Goal: Transaction & Acquisition: Purchase product/service

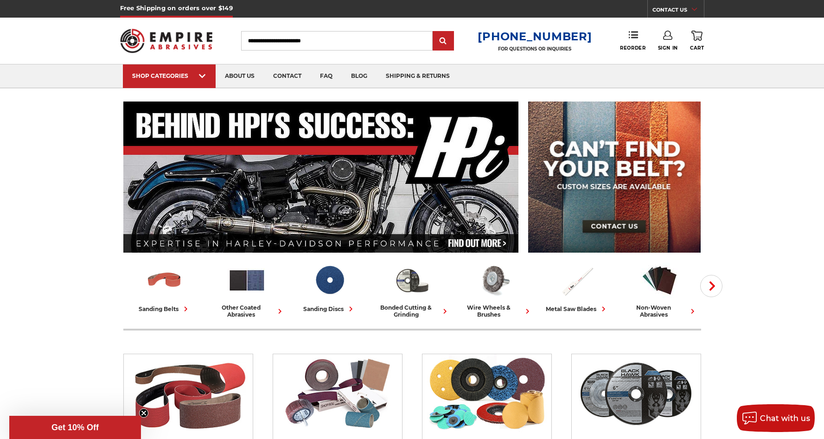
click at [663, 32] on icon at bounding box center [667, 35] width 9 height 9
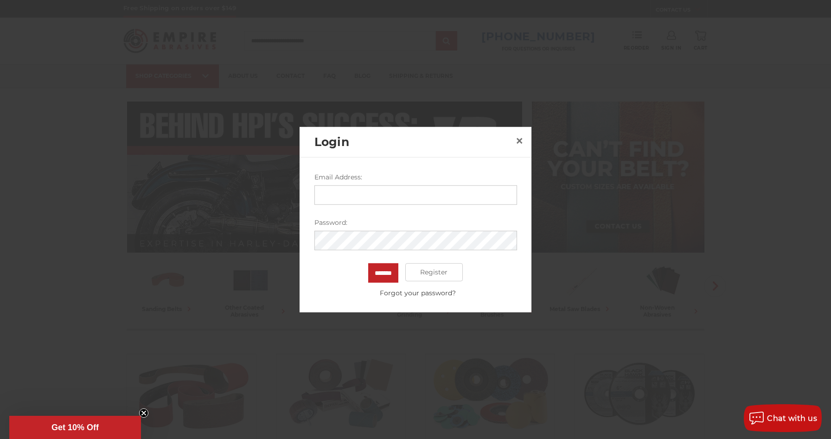
click at [357, 193] on input "Email Address:" at bounding box center [415, 194] width 203 height 19
type input "**********"
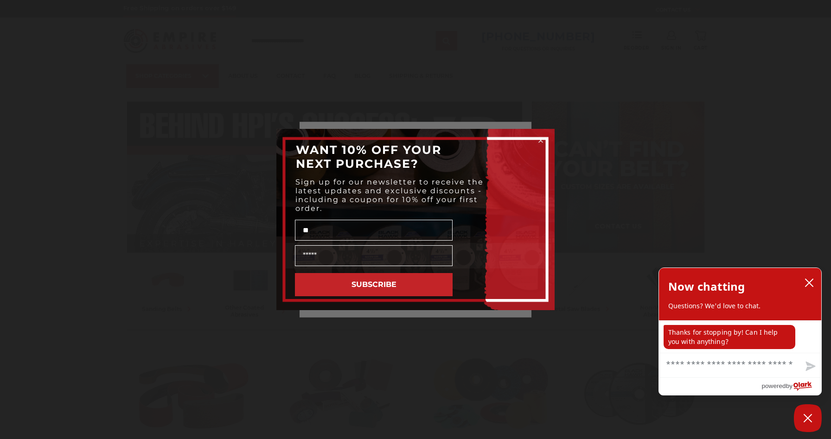
type input "*"
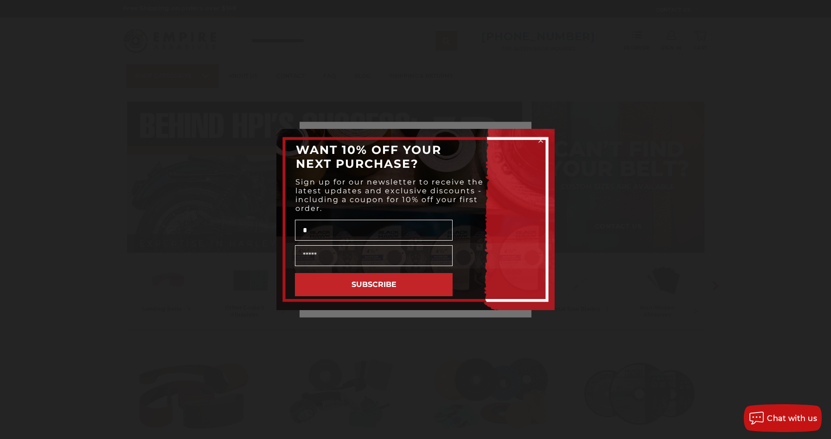
type input "*"
click at [542, 140] on icon "Close dialog" at bounding box center [541, 141] width 4 height 4
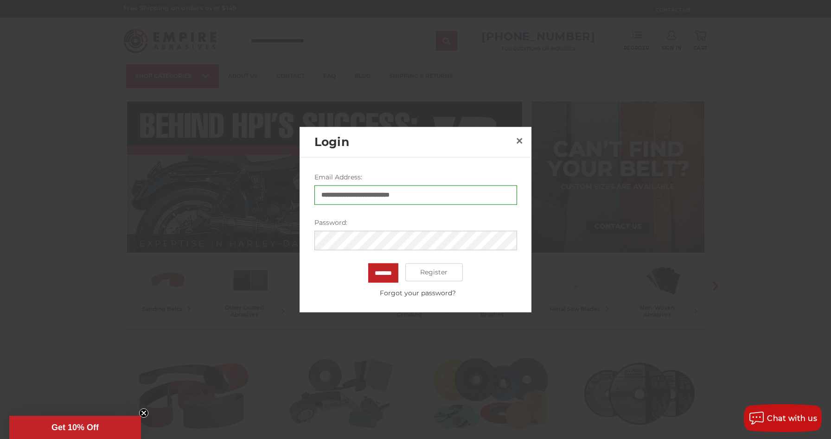
click at [368, 263] on input "*******" at bounding box center [383, 272] width 30 height 19
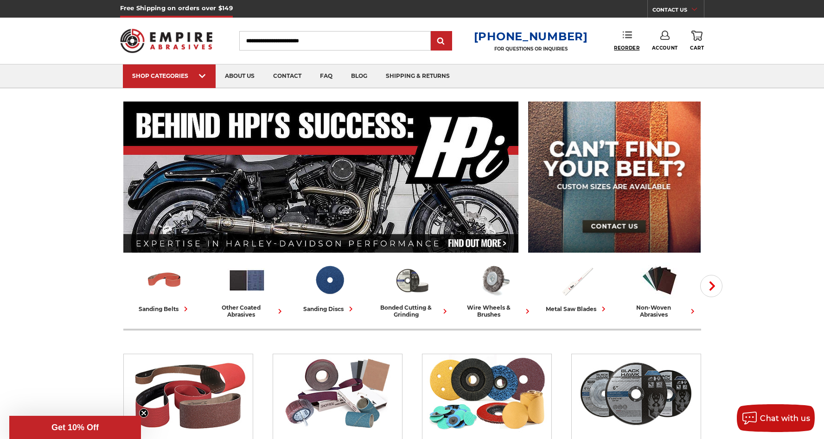
click at [631, 45] on span "Reorder" at bounding box center [627, 48] width 26 height 6
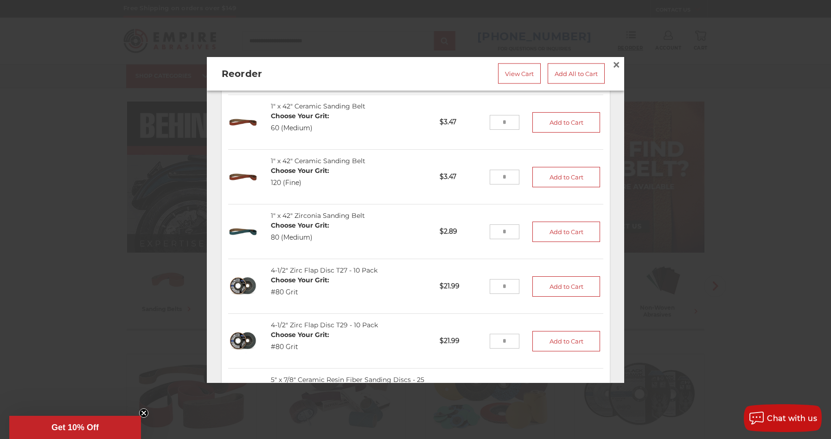
scroll to position [847, 0]
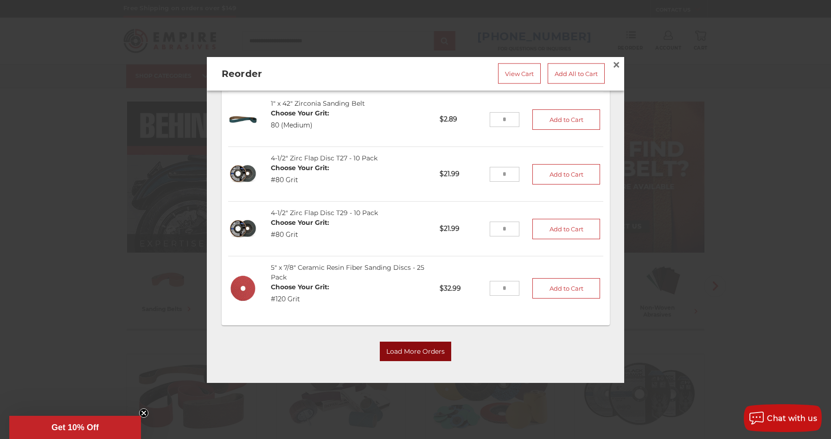
click at [404, 352] on button "Load More Orders" at bounding box center [415, 351] width 71 height 19
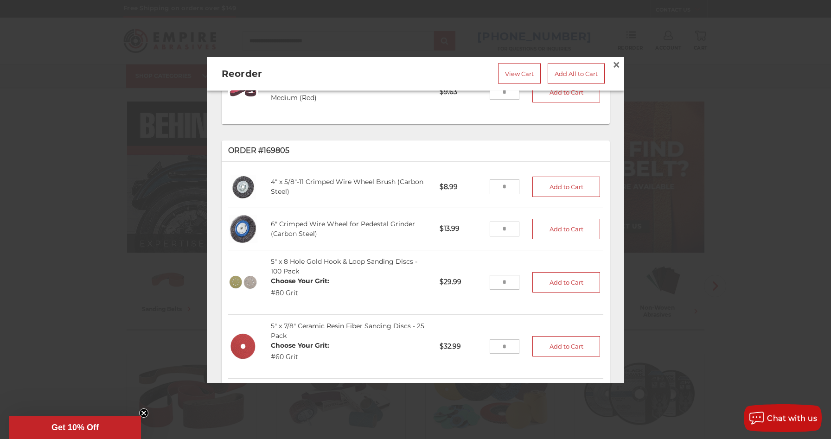
scroll to position [1207, 0]
drag, startPoint x: 499, startPoint y: 274, endPoint x: 475, endPoint y: 275, distance: 23.7
click at [475, 275] on li "5" x 8 Hole Gold Hook & Loop Sanding Discs - 100 Pack Choose Your Grit: #80 Gri…" at bounding box center [415, 281] width 375 height 64
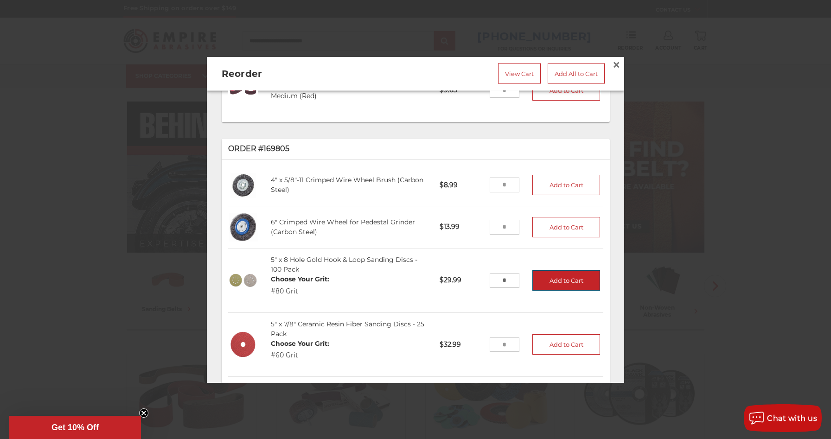
type input "*"
click at [538, 277] on button "Add to Cart" at bounding box center [566, 280] width 68 height 20
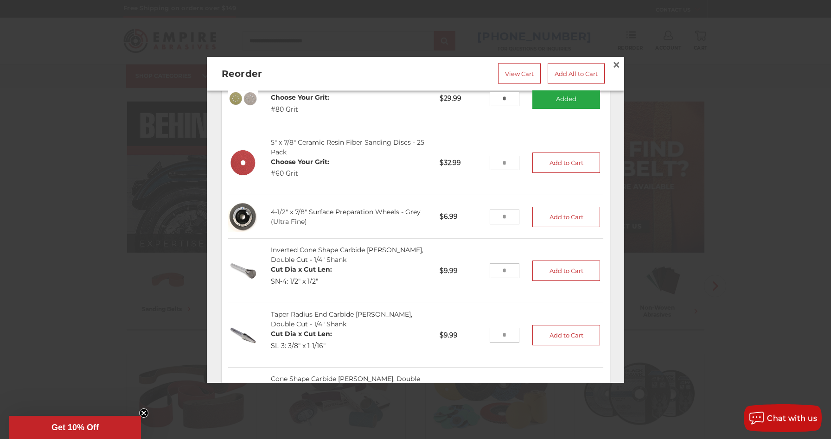
scroll to position [1801, 0]
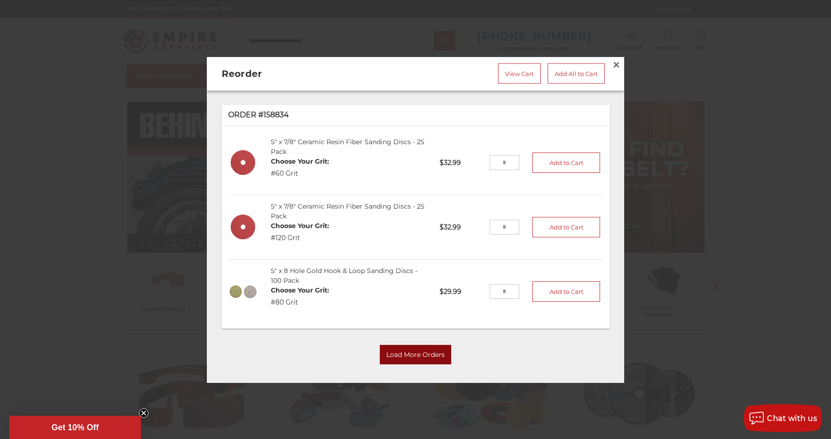
click at [403, 346] on button "Load More Orders" at bounding box center [415, 354] width 71 height 19
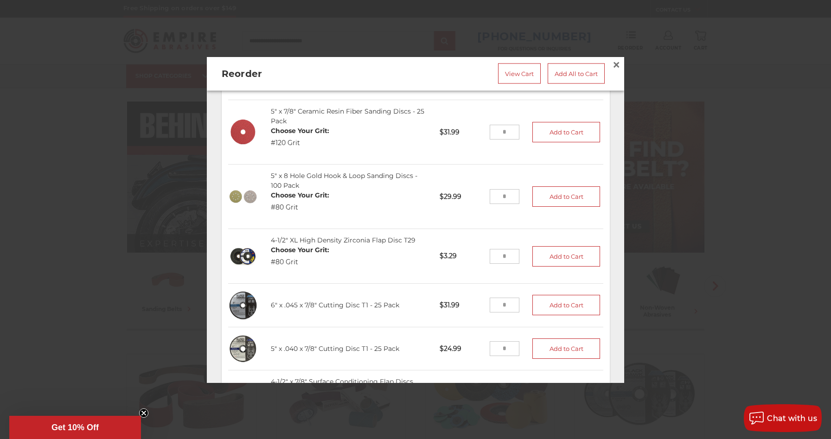
scroll to position [2164, 0]
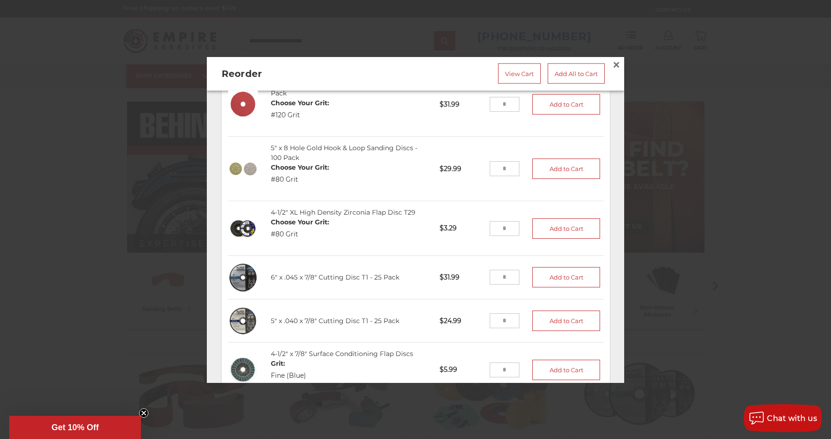
click at [490, 271] on input "tel" at bounding box center [505, 277] width 30 height 15
type input "*"
click at [495, 314] on input "tel" at bounding box center [505, 321] width 30 height 15
type input "*"
click at [552, 268] on button "Add to Cart" at bounding box center [566, 278] width 68 height 20
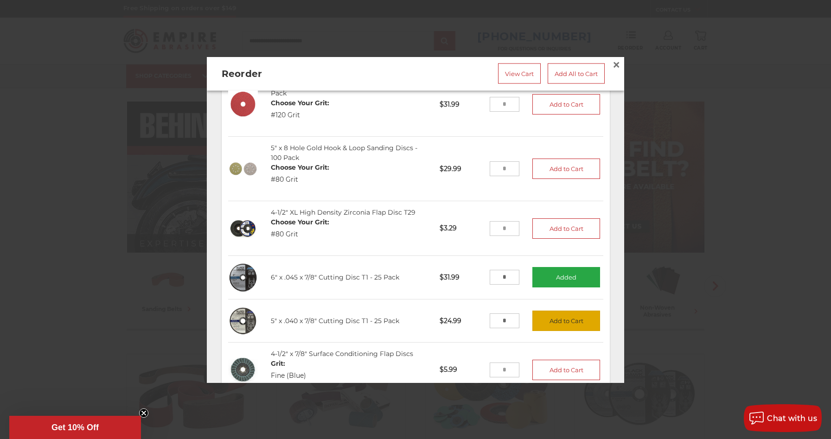
click at [550, 314] on button "Add to Cart" at bounding box center [566, 321] width 68 height 20
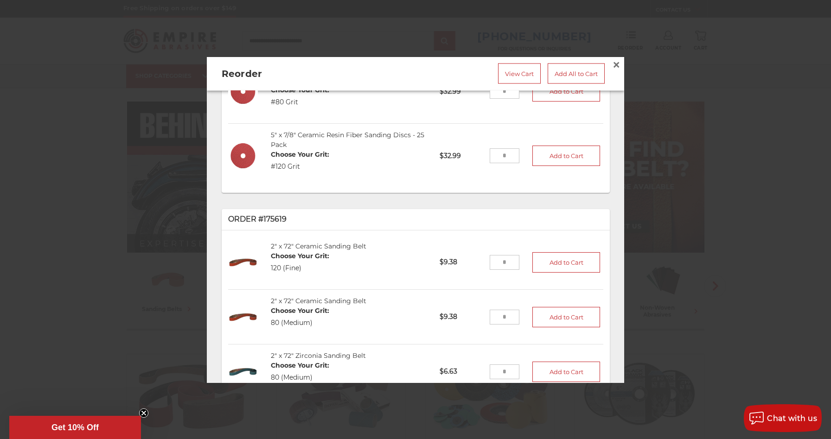
scroll to position [0, 0]
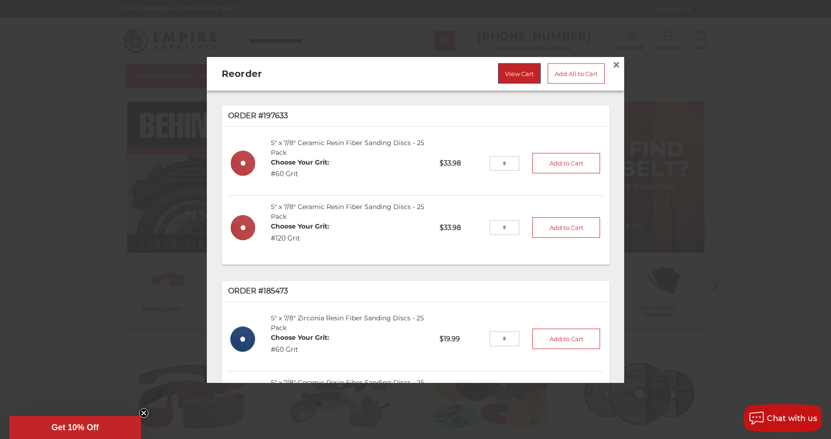
click at [515, 77] on link "View Cart" at bounding box center [519, 73] width 43 height 20
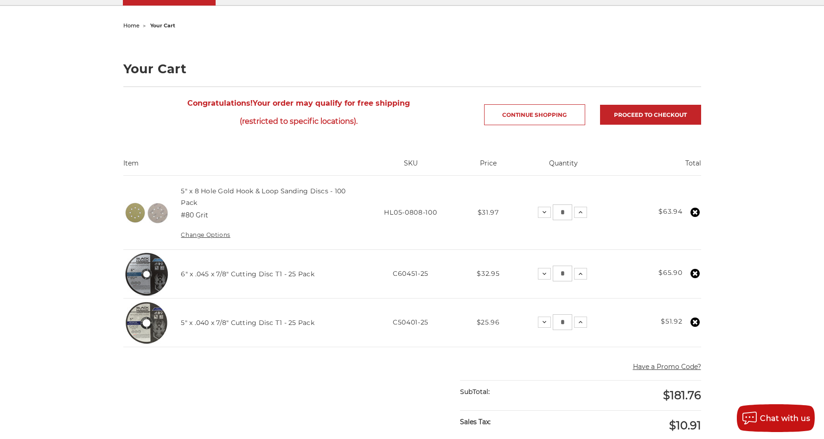
scroll to position [81, 0]
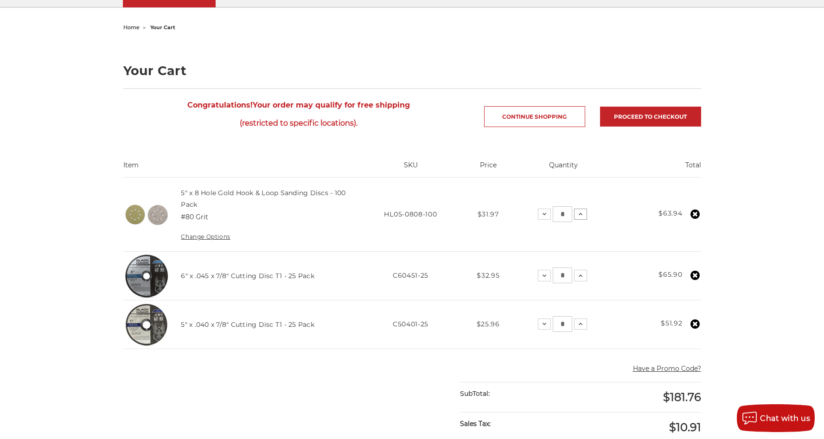
click at [585, 214] on button "Increase Quantity:" at bounding box center [580, 214] width 13 height 11
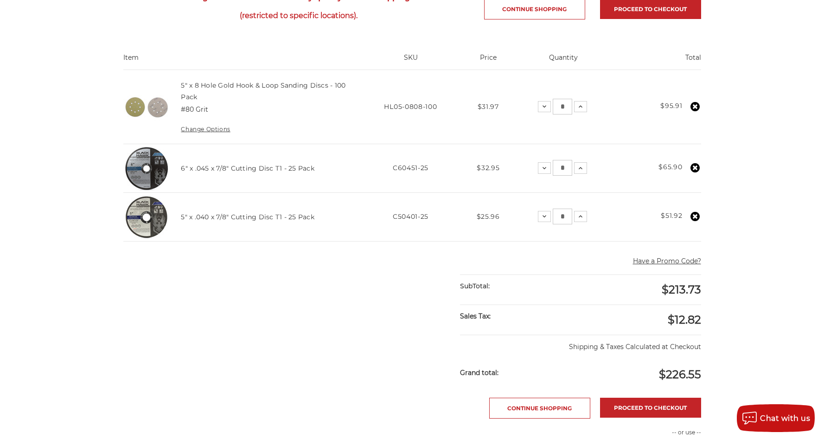
scroll to position [0, 0]
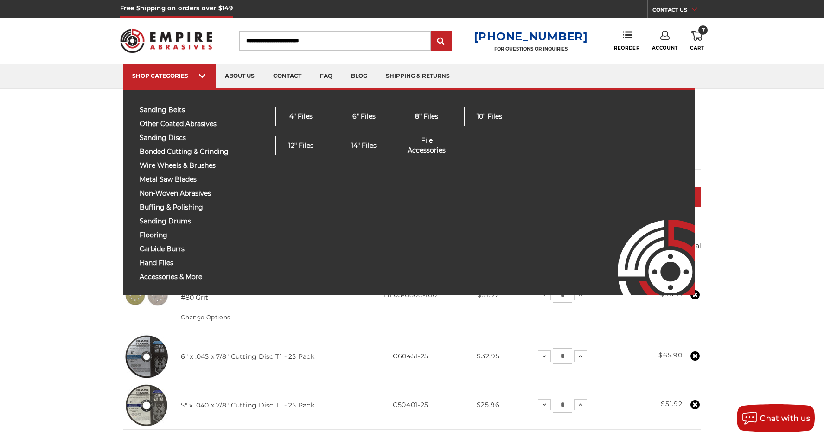
click at [170, 262] on span "hand files" at bounding box center [188, 263] width 96 height 7
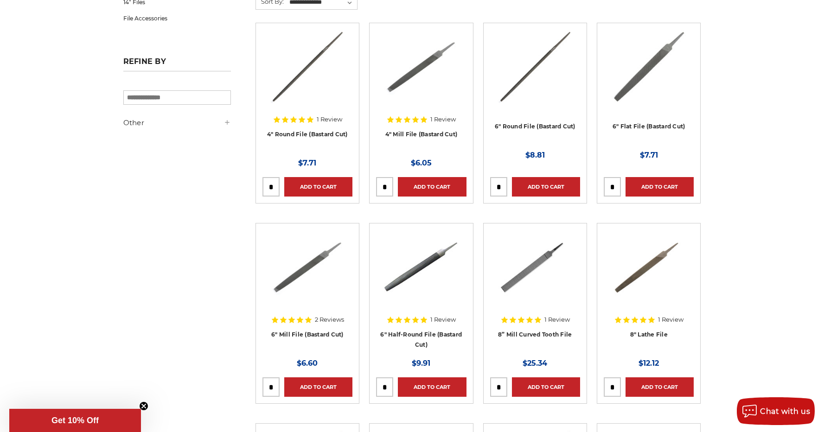
scroll to position [264, 0]
click at [529, 271] on img at bounding box center [535, 267] width 74 height 74
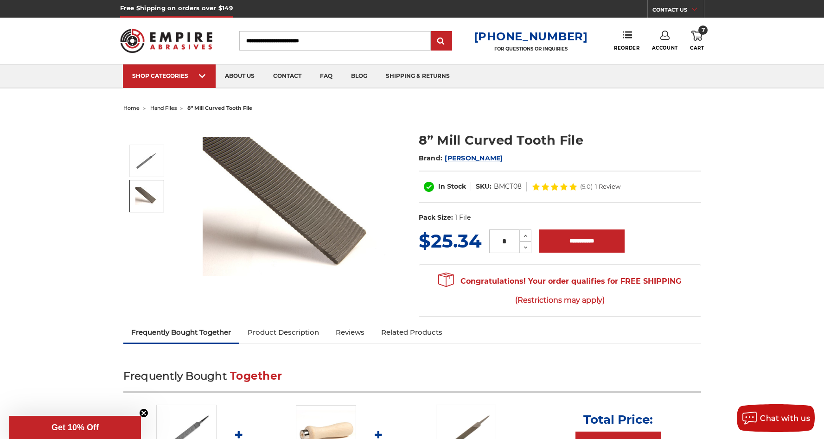
click at [155, 199] on img at bounding box center [146, 196] width 23 height 18
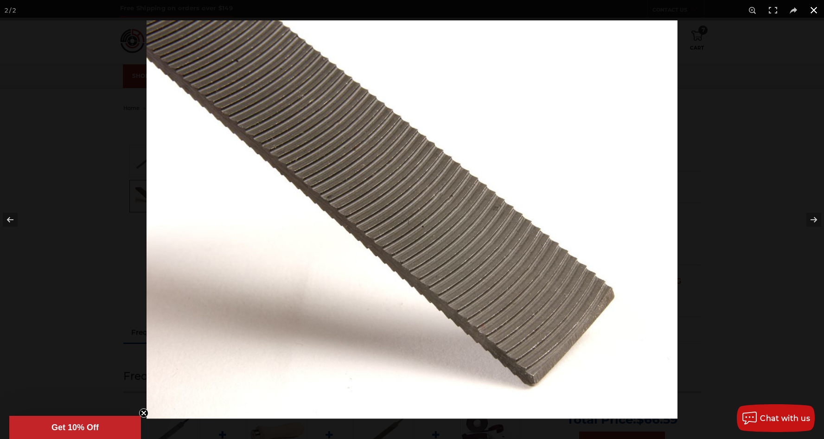
click at [817, 9] on button at bounding box center [814, 10] width 20 height 20
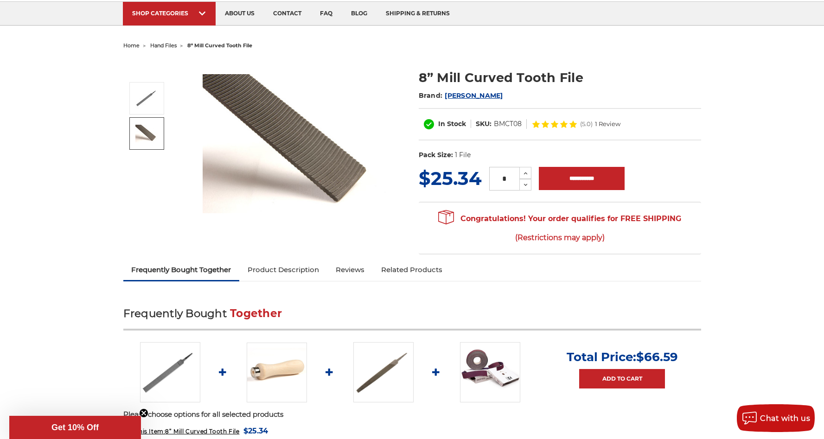
scroll to position [47, 0]
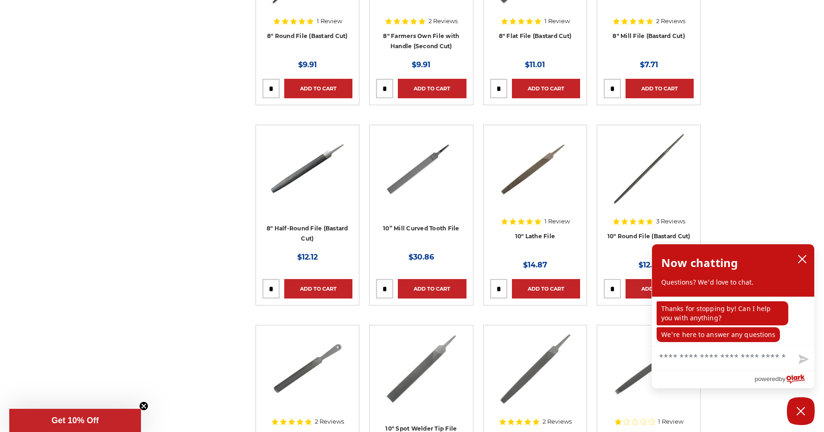
scroll to position [822, 0]
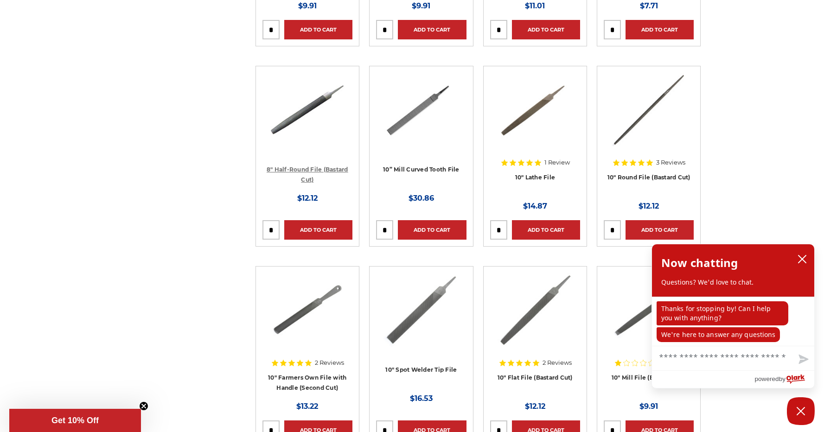
click at [291, 169] on link "8" Half-Round File (Bastard Cut)" at bounding box center [308, 175] width 82 height 18
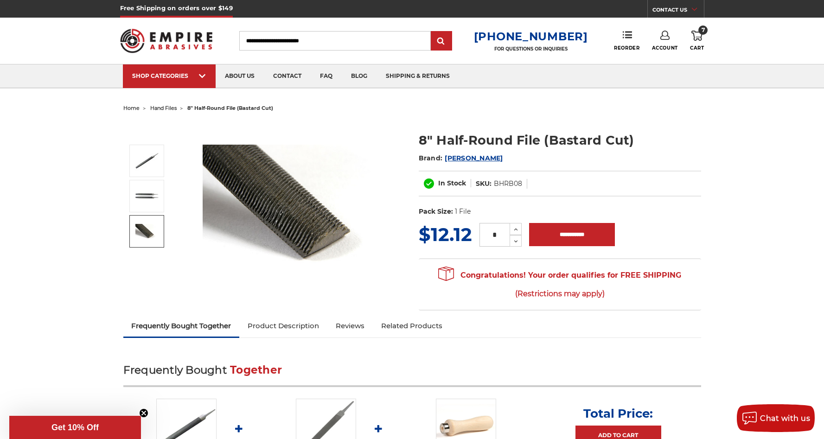
click at [142, 230] on img at bounding box center [146, 231] width 23 height 15
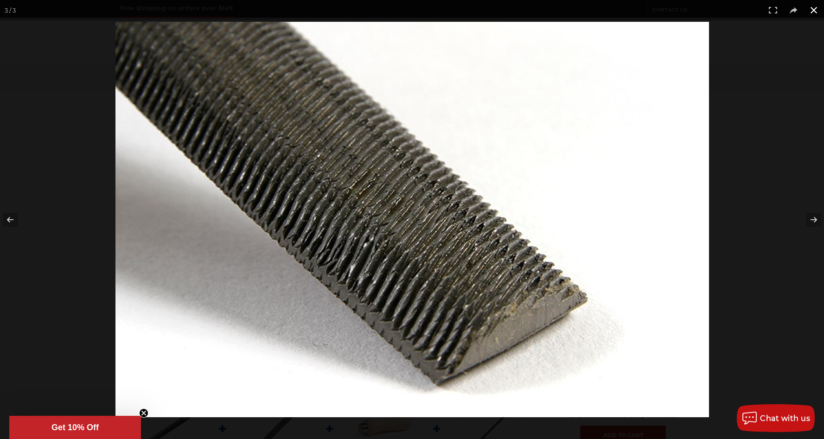
click at [812, 10] on button at bounding box center [814, 10] width 20 height 20
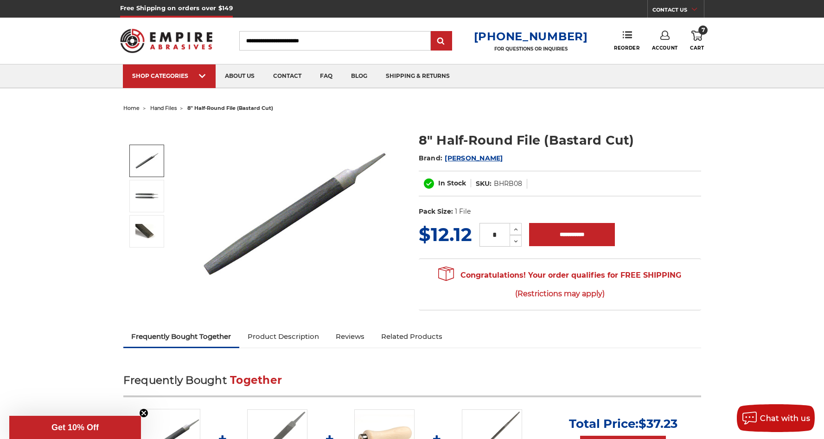
click at [147, 153] on img at bounding box center [146, 160] width 23 height 23
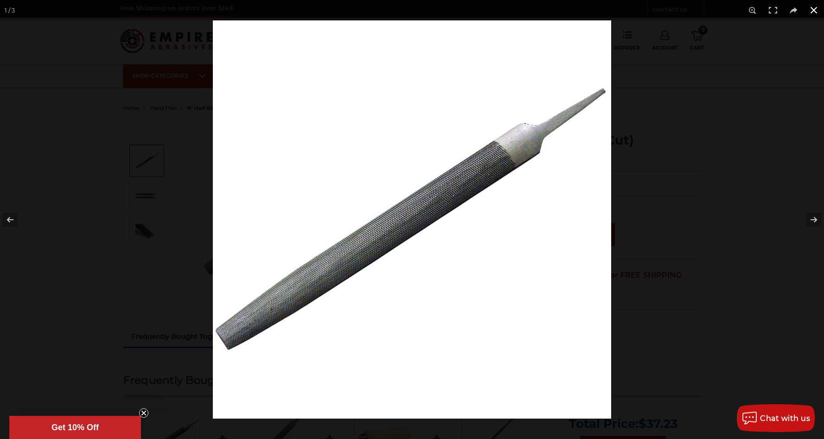
click at [812, 11] on button at bounding box center [814, 10] width 20 height 20
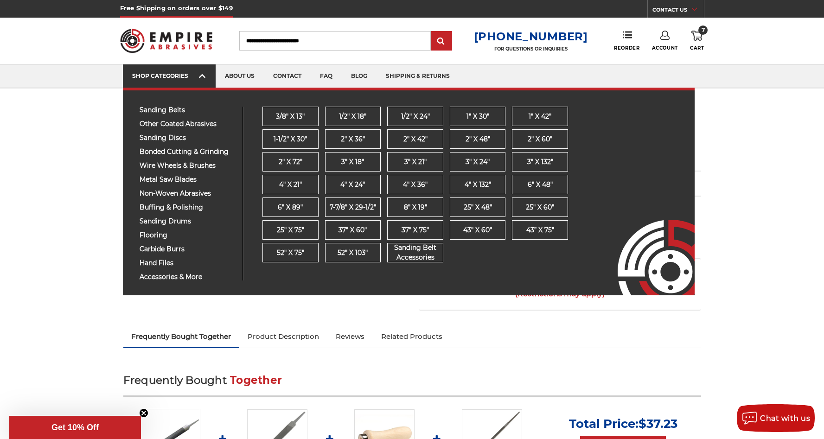
click at [186, 77] on div "SHOP CATEGORIES" at bounding box center [169, 75] width 74 height 7
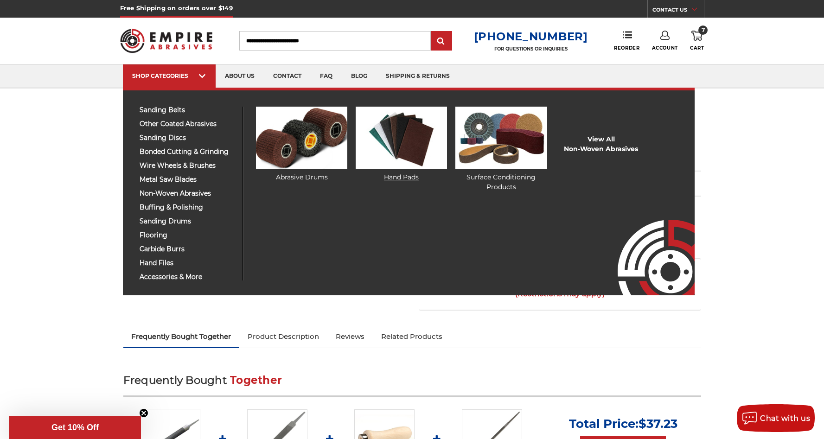
click at [395, 152] on img at bounding box center [401, 138] width 91 height 63
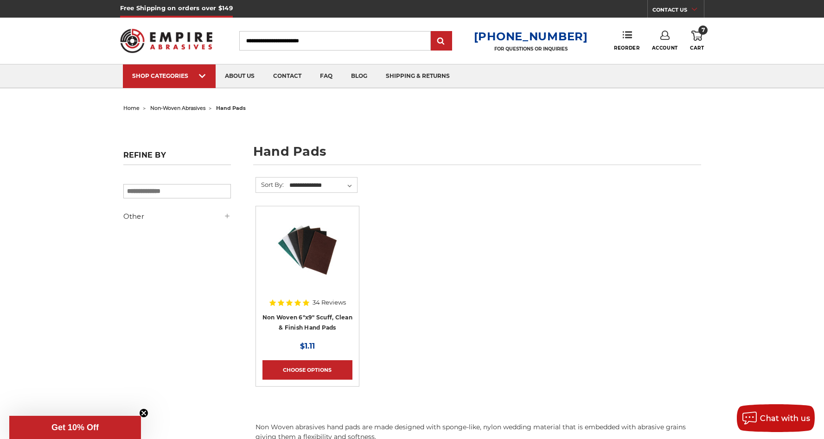
click at [315, 250] on img at bounding box center [307, 250] width 74 height 74
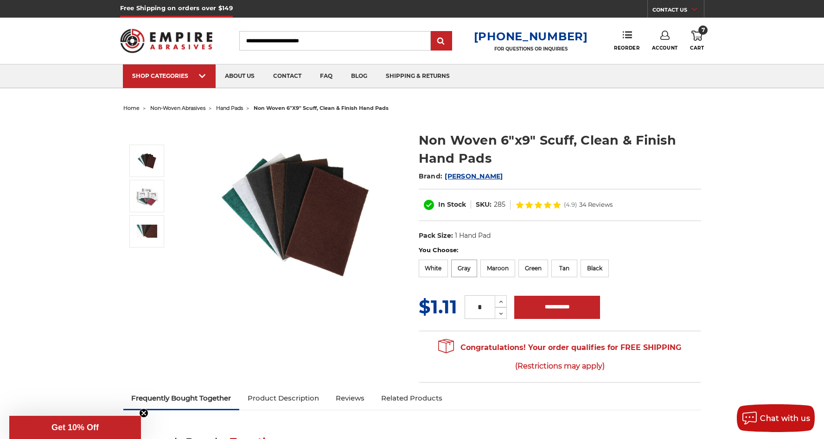
click at [465, 264] on label "Gray" at bounding box center [464, 269] width 26 height 18
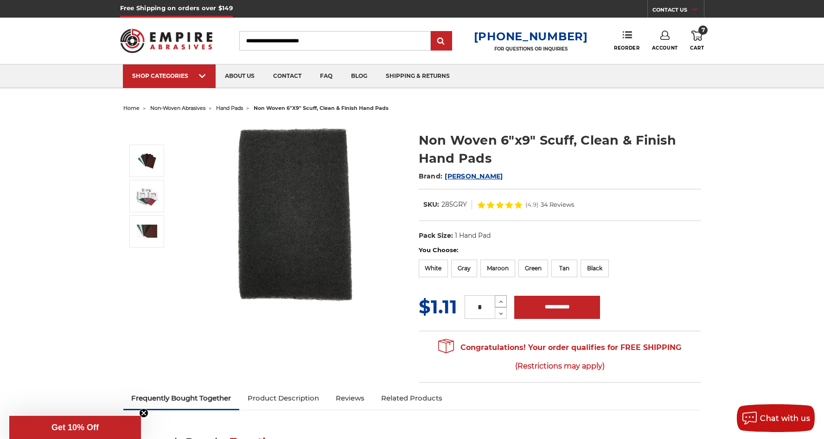
click at [500, 300] on icon at bounding box center [501, 302] width 7 height 8
click at [482, 308] on input "*" at bounding box center [480, 307] width 30 height 24
type input "**"
click at [557, 306] on input "**********" at bounding box center [557, 307] width 86 height 23
type input "**********"
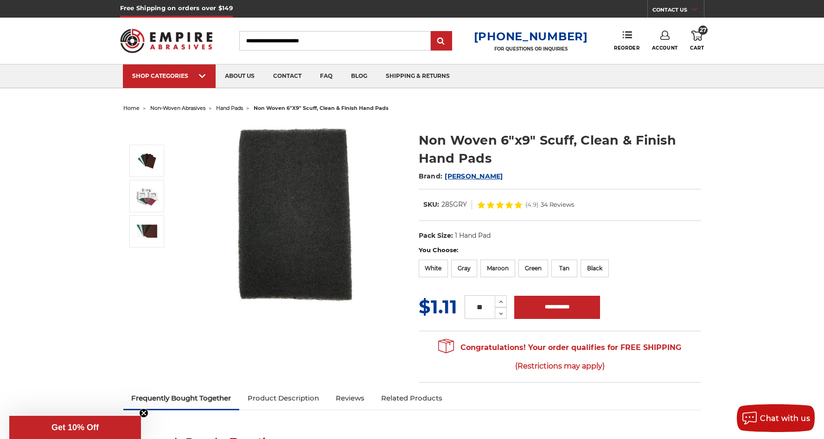
click at [698, 35] on icon at bounding box center [696, 36] width 11 height 10
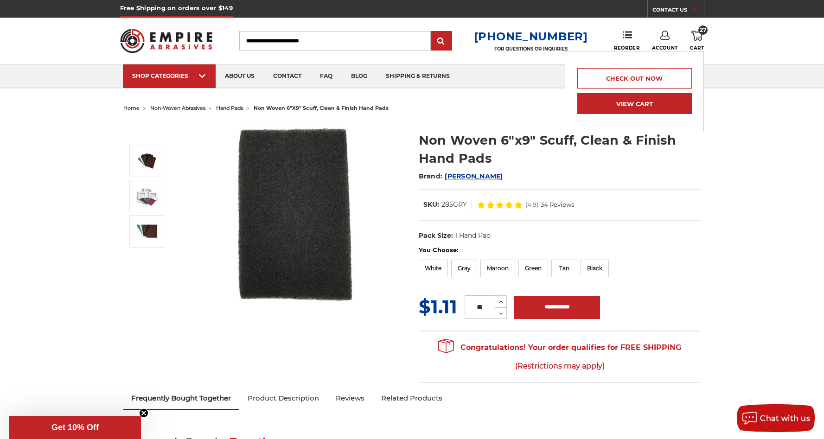
click at [655, 103] on link "View Cart" at bounding box center [634, 103] width 114 height 21
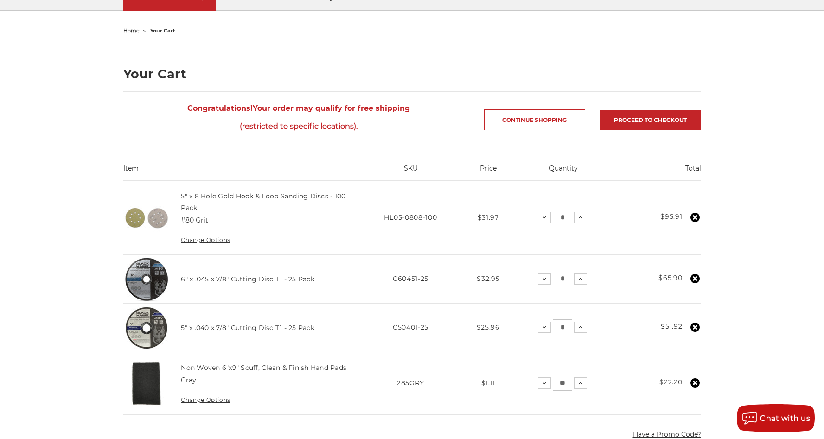
scroll to position [80, 0]
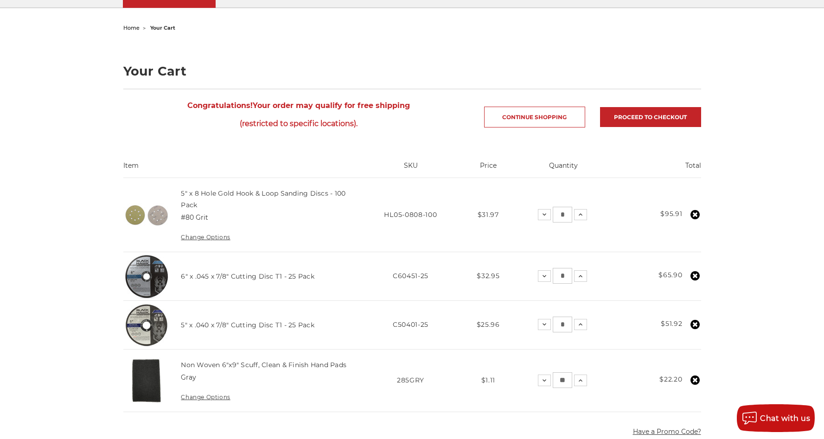
click at [565, 323] on input "*" at bounding box center [562, 325] width 19 height 16
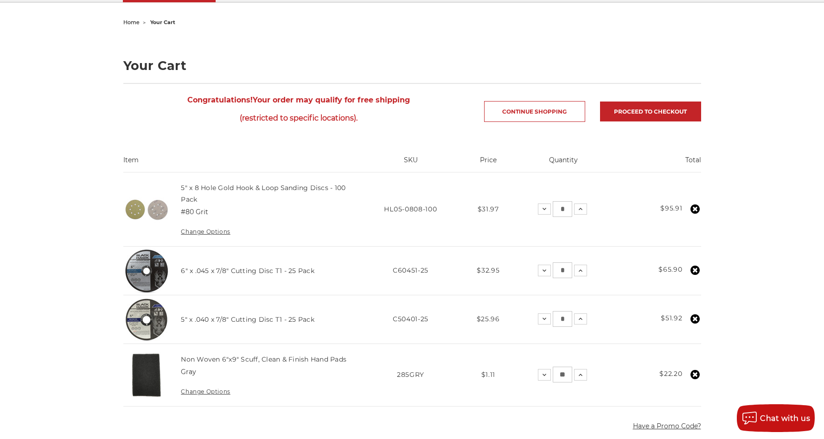
scroll to position [114, 0]
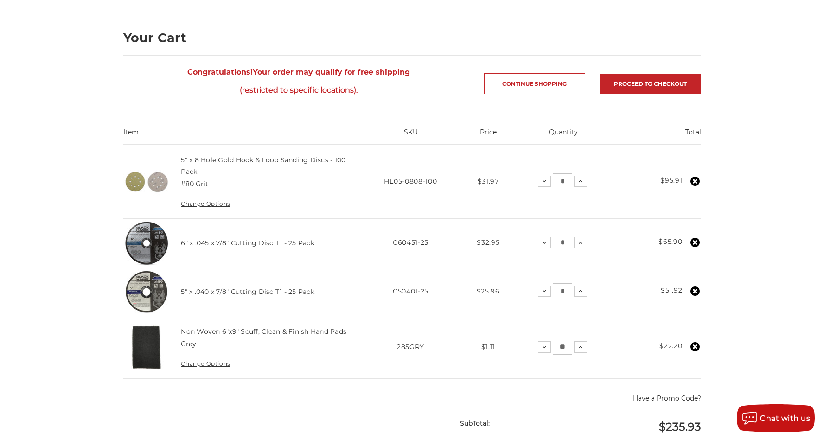
type input "*"
click at [345, 394] on main "home your cart Your Cart Congratulations! Your order may qualify for free shipp…" at bounding box center [412, 377] width 588 height 779
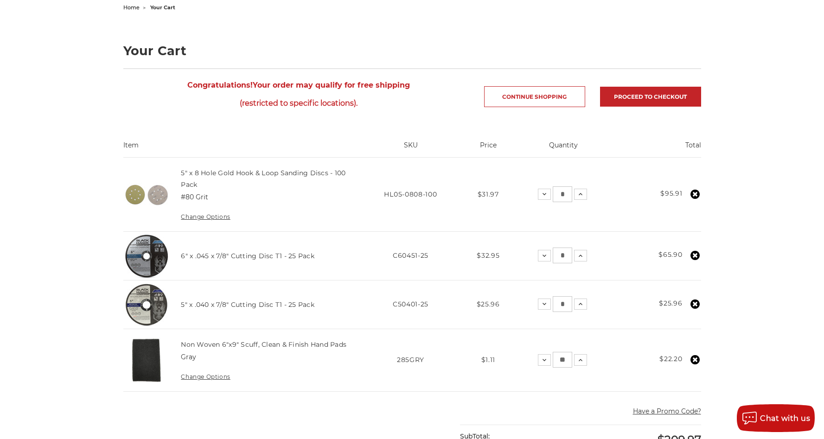
scroll to position [101, 0]
click at [635, 100] on link "Proceed to checkout" at bounding box center [650, 97] width 101 height 20
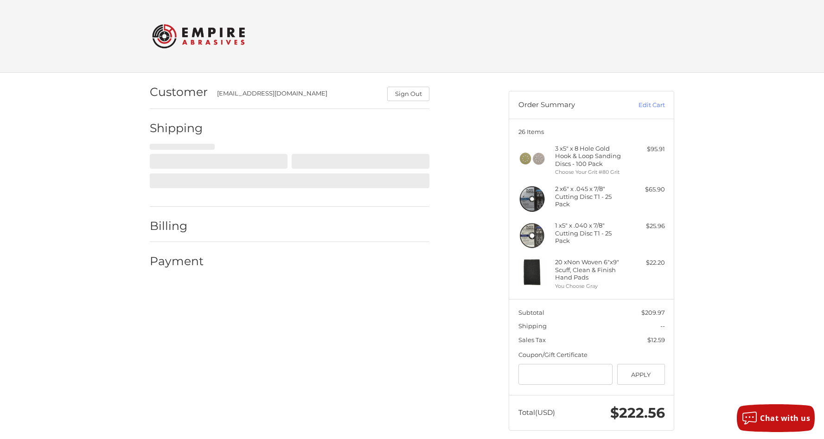
scroll to position [10, 0]
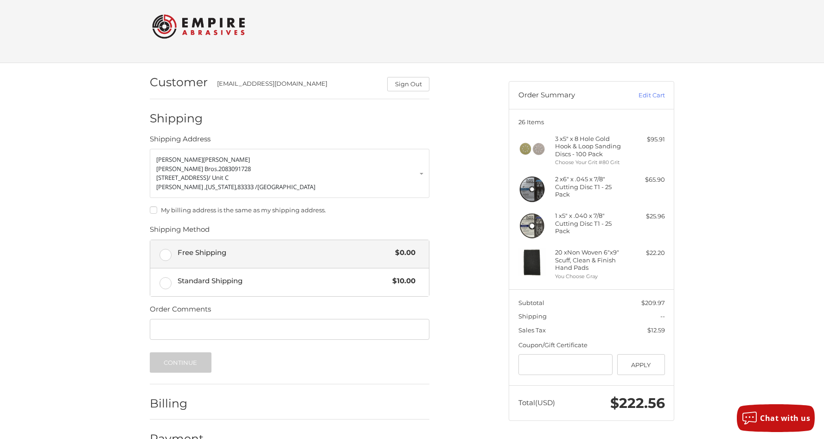
click at [166, 254] on label "Free Shipping $0.00" at bounding box center [289, 254] width 279 height 28
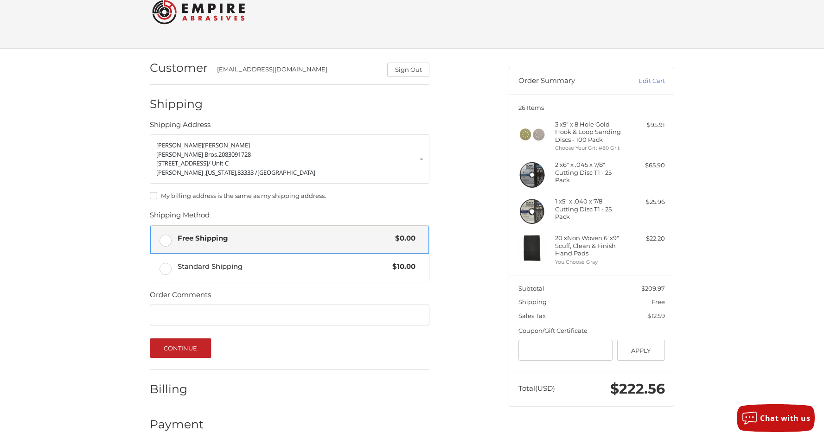
scroll to position [25, 0]
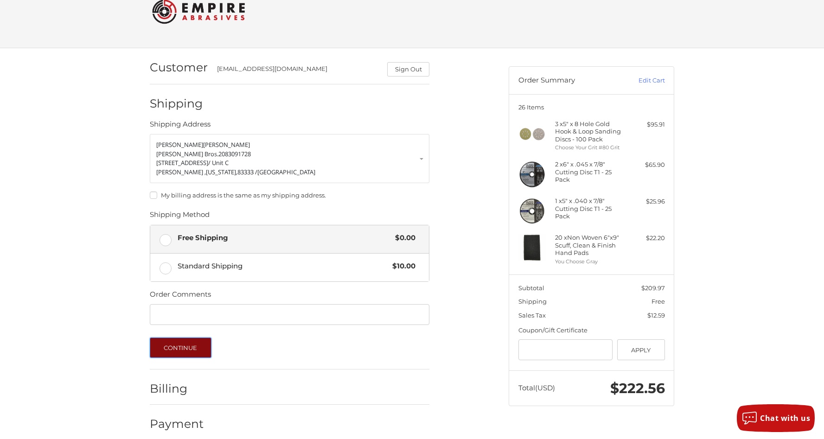
click at [199, 346] on button "Continue" at bounding box center [181, 348] width 62 height 20
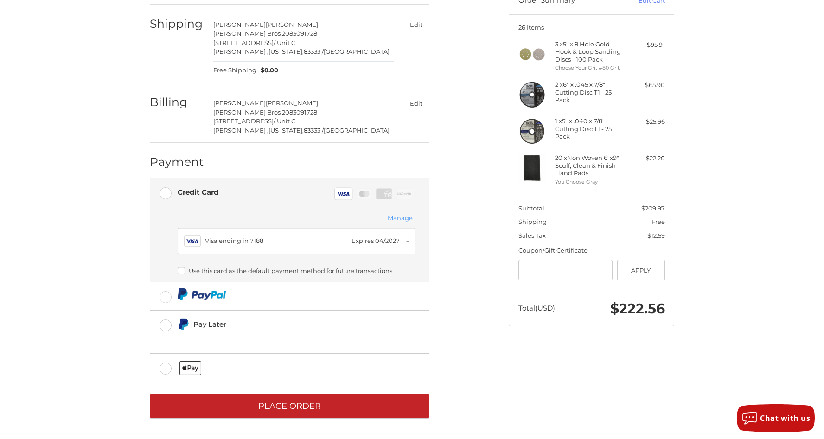
scroll to position [0, 0]
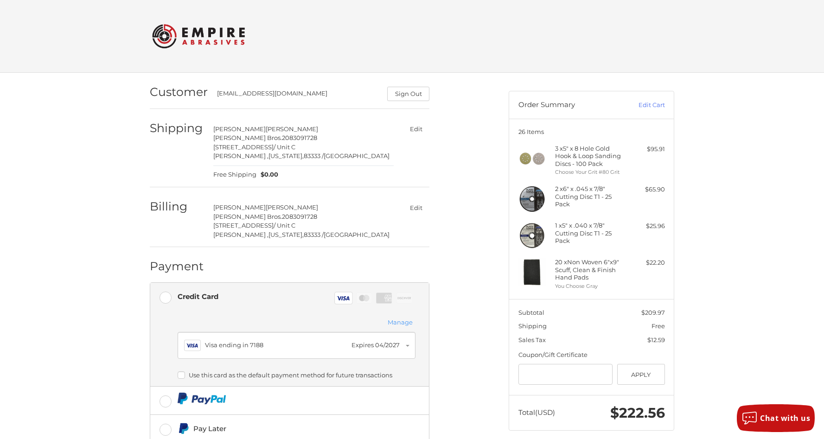
click at [417, 128] on button "Edit" at bounding box center [416, 128] width 27 height 13
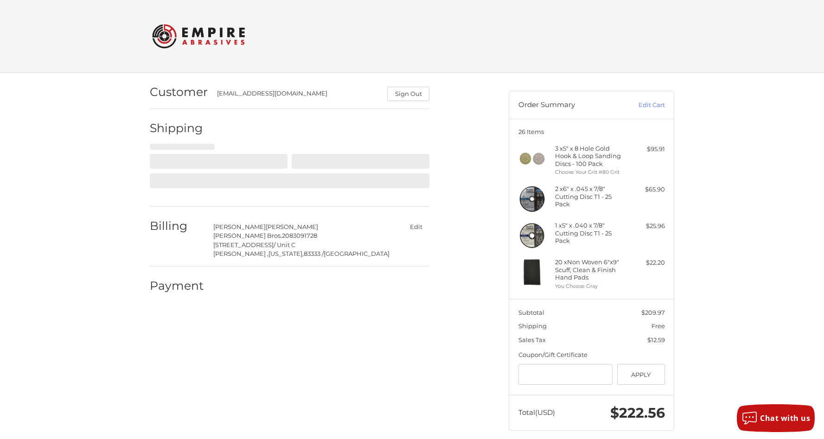
scroll to position [10, 0]
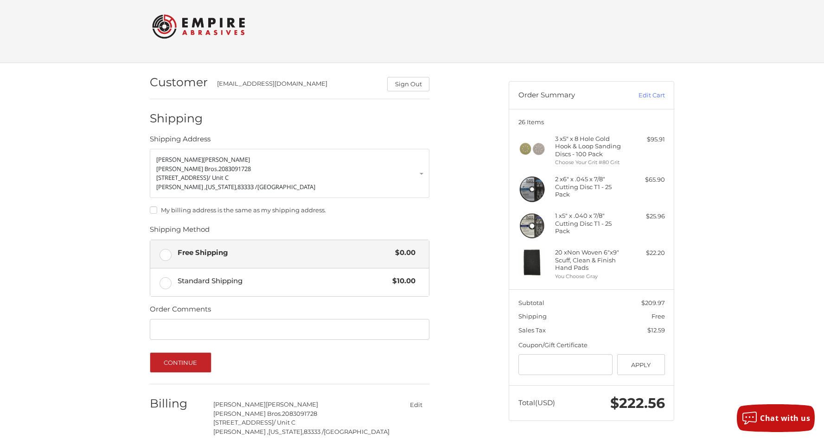
click at [155, 208] on label "My billing address is the same as my shipping address." at bounding box center [290, 209] width 280 height 7
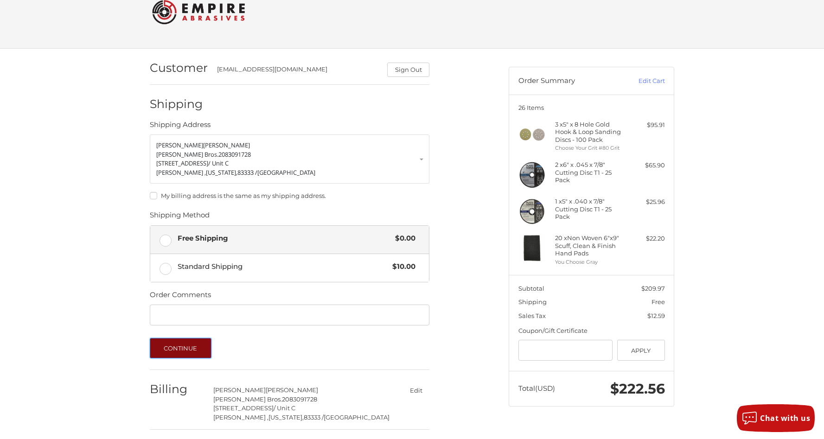
click at [182, 354] on button "Continue" at bounding box center [181, 348] width 62 height 20
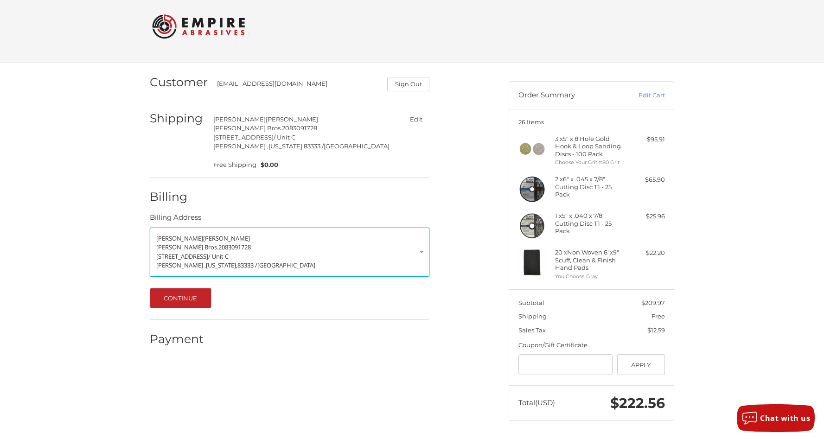
click at [364, 253] on p "[STREET_ADDRESS]" at bounding box center [289, 256] width 267 height 9
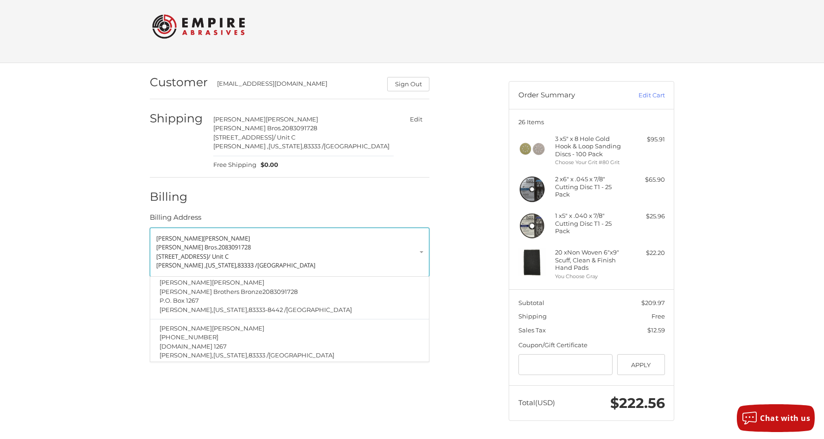
scroll to position [115, 0]
click at [263, 298] on p "P.O. Box 1267" at bounding box center [290, 298] width 261 height 9
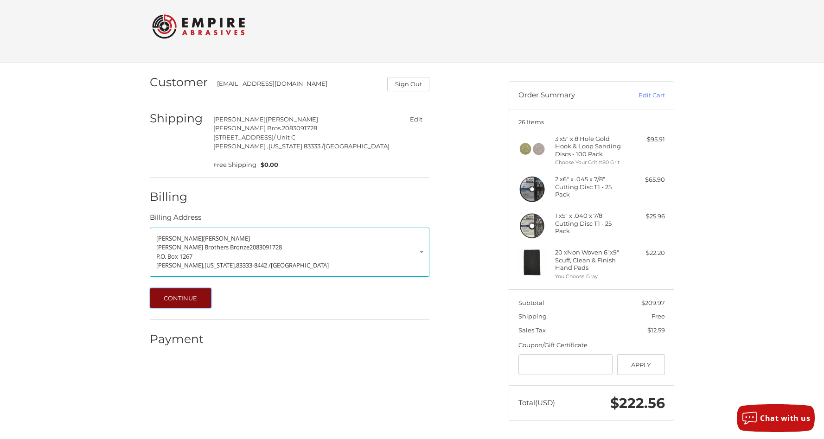
click at [186, 296] on button "Continue" at bounding box center [181, 298] width 62 height 20
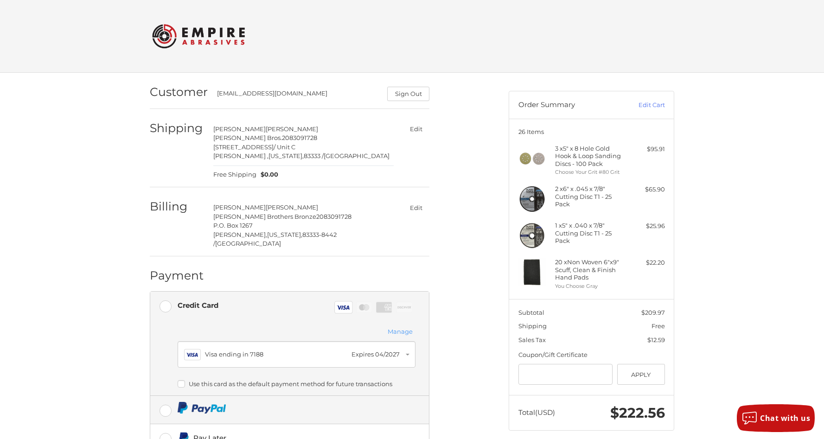
scroll to position [105, 0]
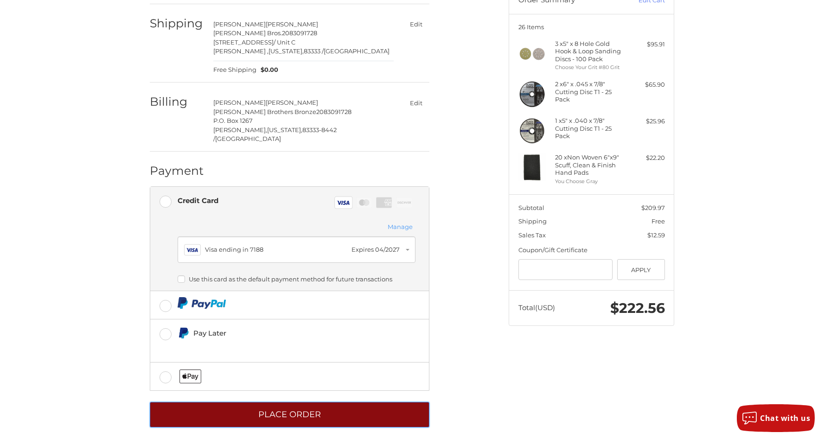
click at [295, 402] on button "Place Order" at bounding box center [290, 415] width 280 height 26
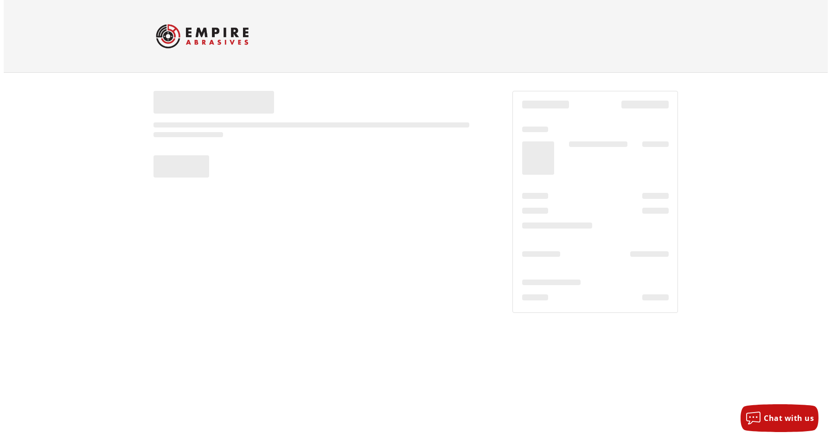
scroll to position [0, 0]
